Goal: Task Accomplishment & Management: Use online tool/utility

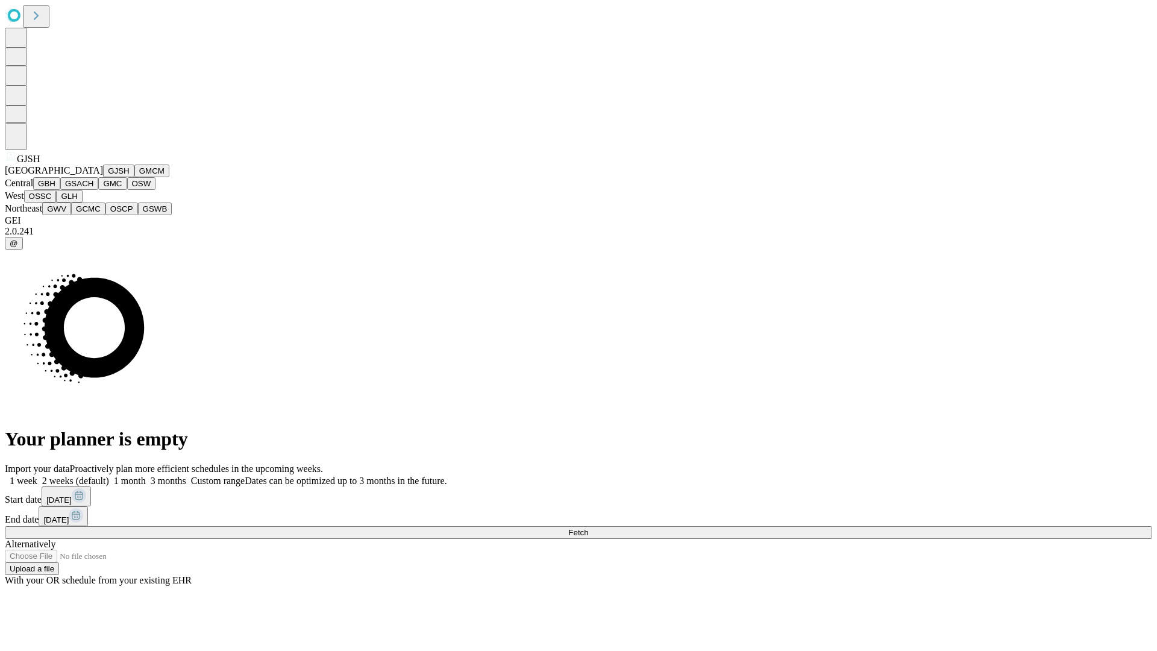
click at [103, 177] on button "GJSH" at bounding box center [118, 171] width 31 height 13
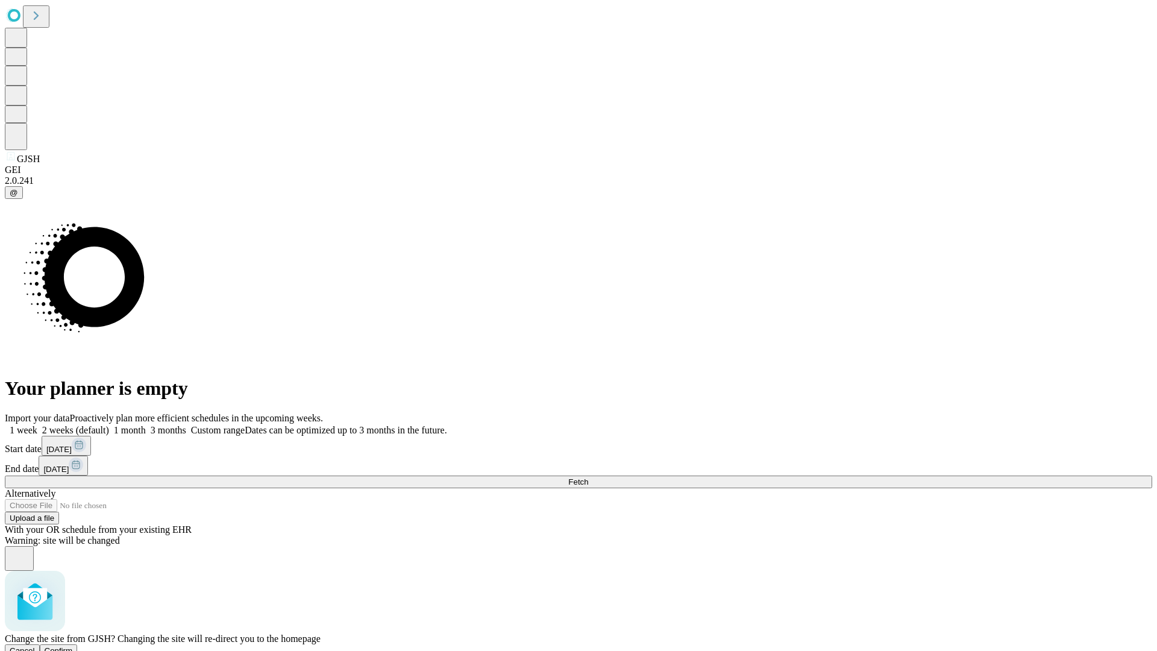
click at [73, 646] on span "Confirm" at bounding box center [59, 650] width 28 height 9
click at [109, 425] on label "2 weeks (default)" at bounding box center [73, 430] width 72 height 10
click at [588, 477] on span "Fetch" at bounding box center [578, 481] width 20 height 9
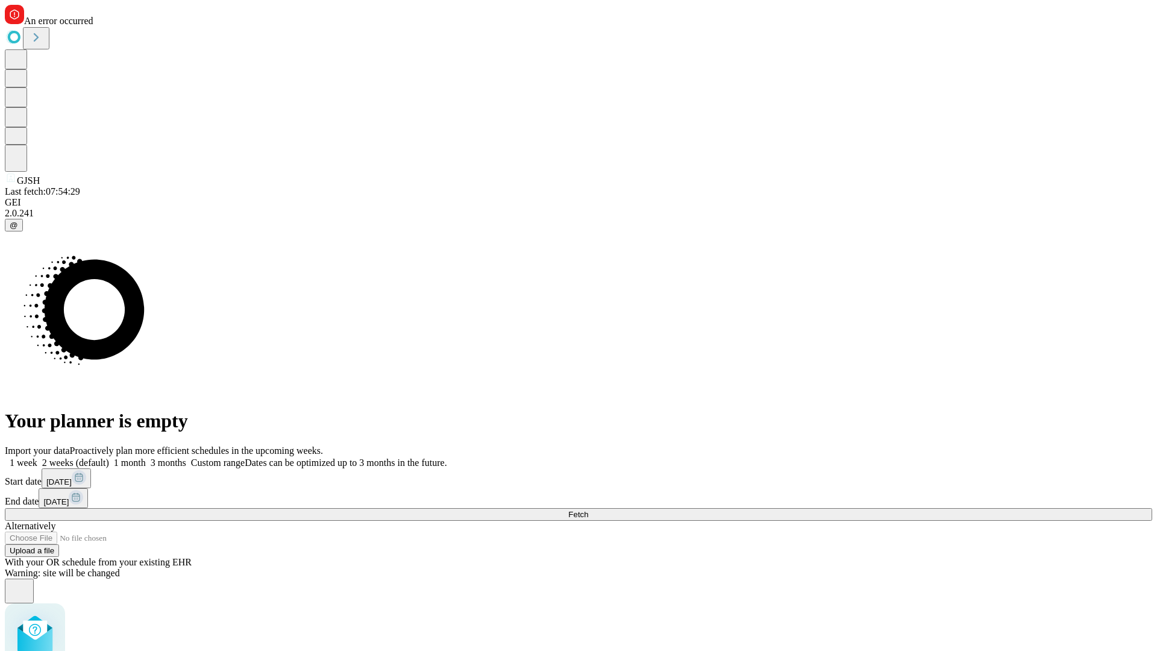
click at [109, 457] on label "2 weeks (default)" at bounding box center [73, 462] width 72 height 10
click at [588, 510] on span "Fetch" at bounding box center [578, 514] width 20 height 9
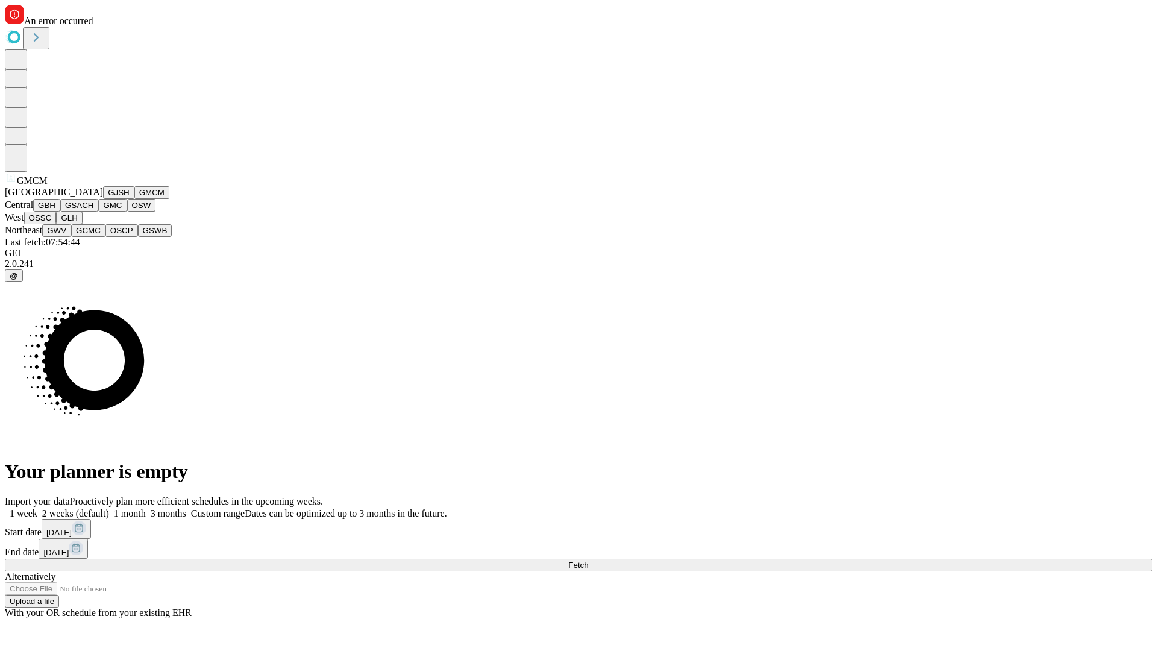
click at [60, 212] on button "GBH" at bounding box center [46, 205] width 27 height 13
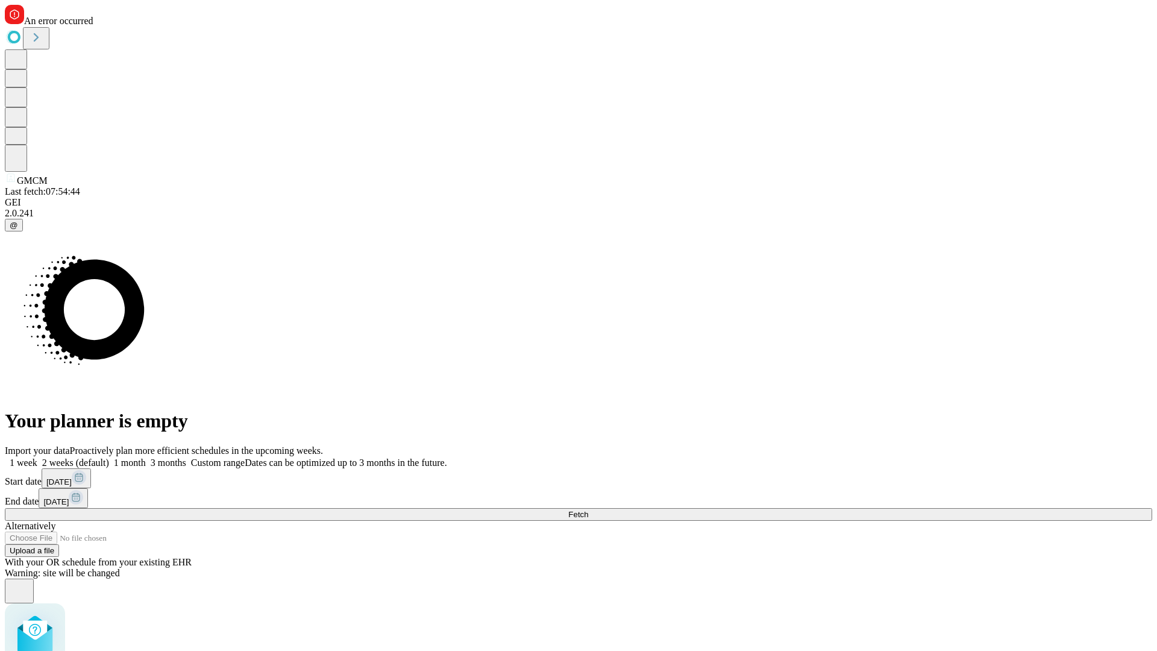
click at [109, 457] on label "2 weeks (default)" at bounding box center [73, 462] width 72 height 10
click at [588, 510] on span "Fetch" at bounding box center [578, 514] width 20 height 9
click at [109, 457] on label "2 weeks (default)" at bounding box center [73, 462] width 72 height 10
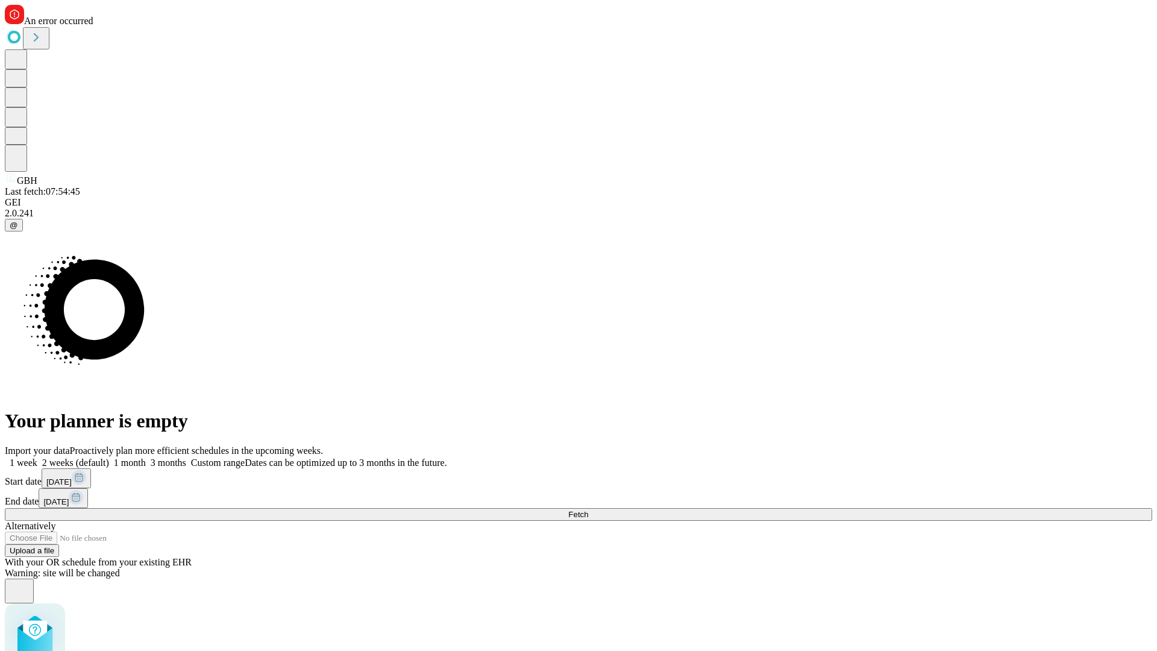
click at [588, 510] on span "Fetch" at bounding box center [578, 514] width 20 height 9
click at [109, 457] on label "2 weeks (default)" at bounding box center [73, 462] width 72 height 10
click at [588, 510] on span "Fetch" at bounding box center [578, 514] width 20 height 9
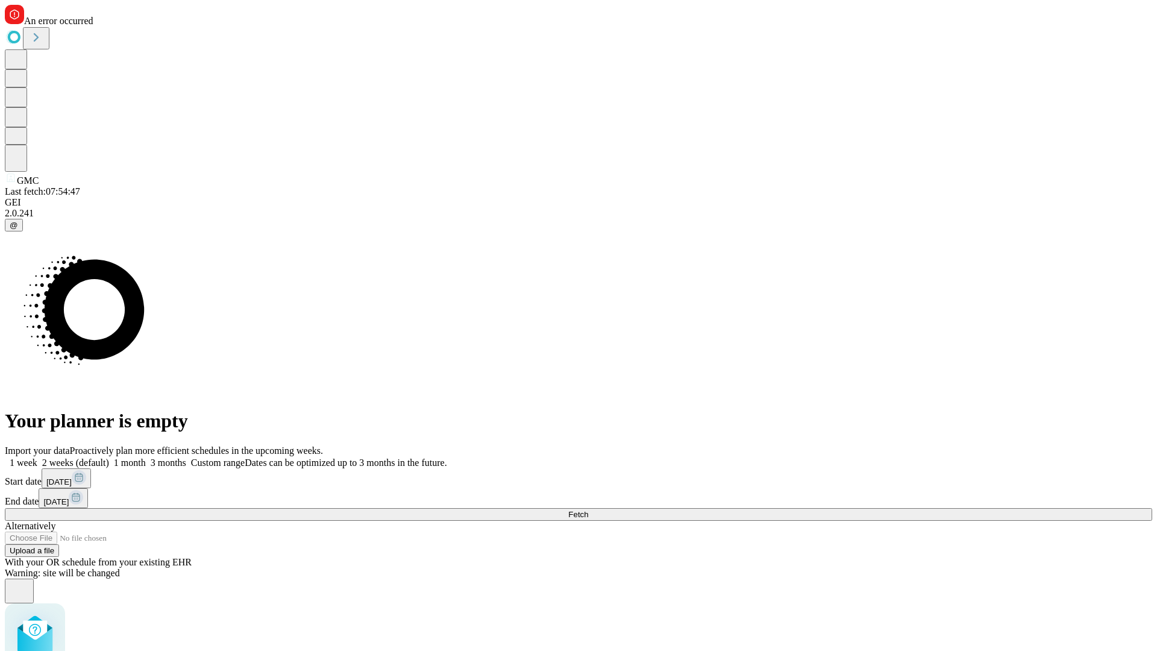
click at [109, 457] on label "2 weeks (default)" at bounding box center [73, 462] width 72 height 10
click at [588, 510] on span "Fetch" at bounding box center [578, 514] width 20 height 9
click at [109, 457] on label "2 weeks (default)" at bounding box center [73, 462] width 72 height 10
click at [588, 510] on span "Fetch" at bounding box center [578, 514] width 20 height 9
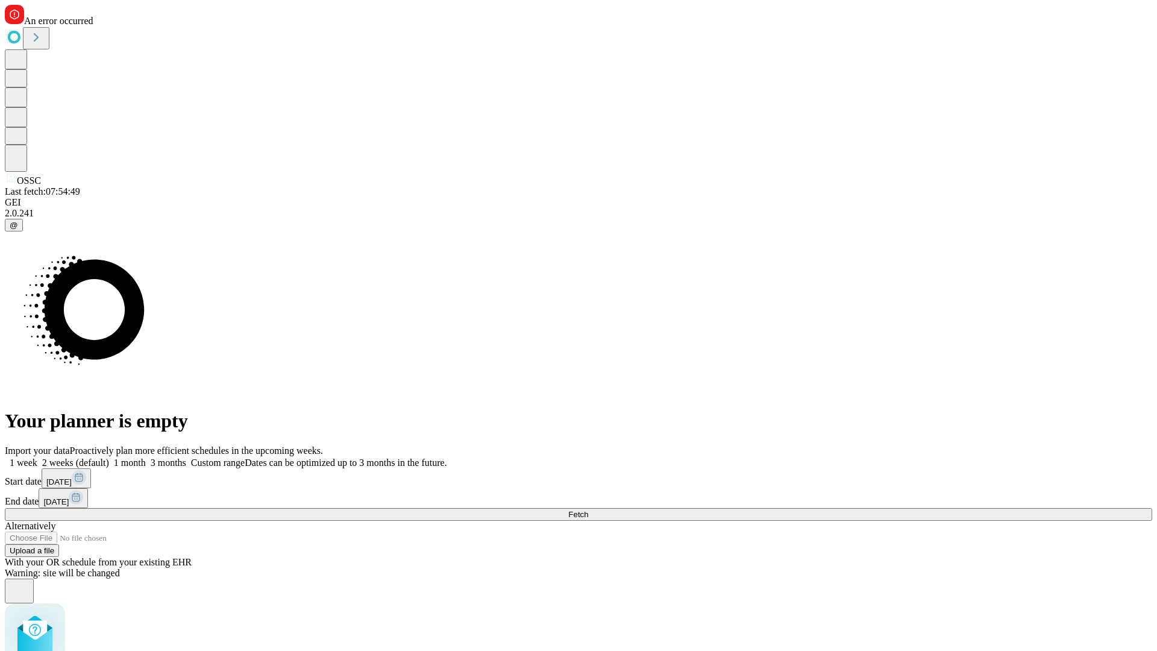
click at [109, 457] on label "2 weeks (default)" at bounding box center [73, 462] width 72 height 10
click at [588, 510] on span "Fetch" at bounding box center [578, 514] width 20 height 9
click at [109, 457] on label "2 weeks (default)" at bounding box center [73, 462] width 72 height 10
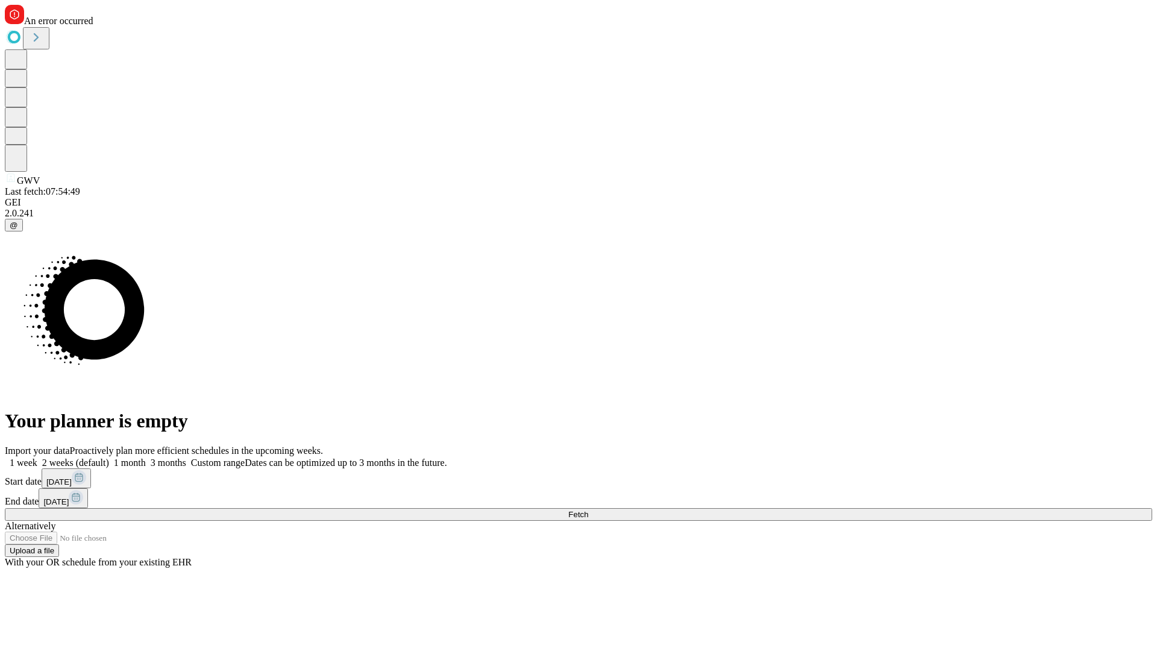
click at [588, 510] on span "Fetch" at bounding box center [578, 514] width 20 height 9
click at [109, 457] on label "2 weeks (default)" at bounding box center [73, 462] width 72 height 10
click at [588, 510] on span "Fetch" at bounding box center [578, 514] width 20 height 9
